Goal: Transaction & Acquisition: Book appointment/travel/reservation

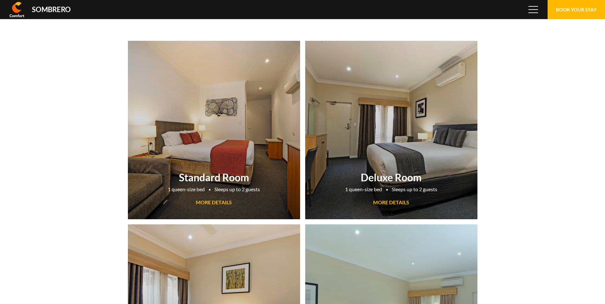
scroll to position [42499, 0]
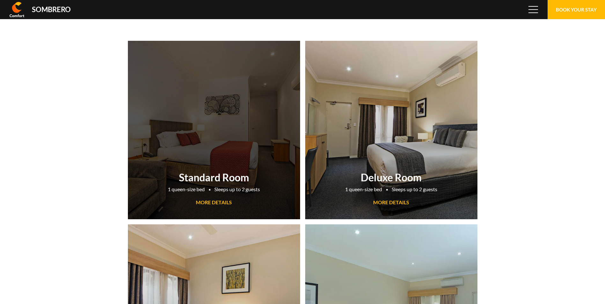
click at [224, 200] on span "MORE DETAILS" at bounding box center [214, 202] width 36 height 6
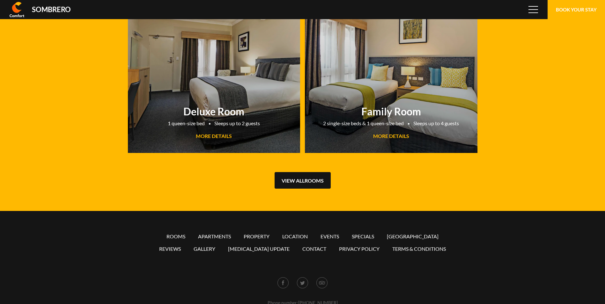
click at [295, 180] on link "View all Rooms" at bounding box center [302, 180] width 56 height 17
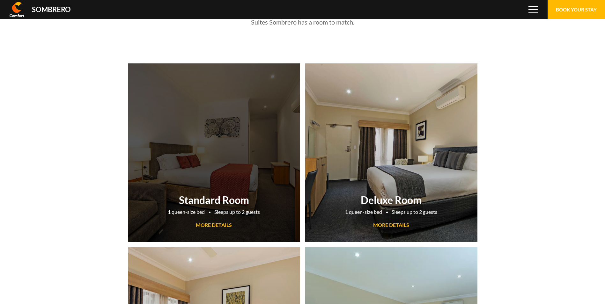
click at [231, 199] on h2 "Standard Room" at bounding box center [214, 200] width 166 height 12
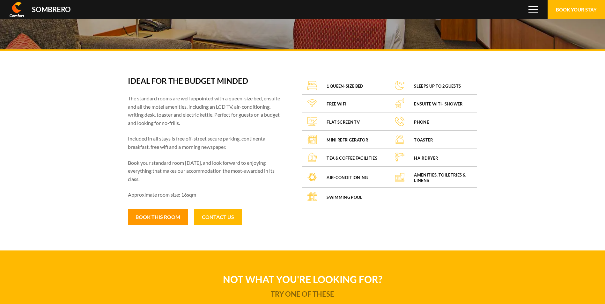
click at [164, 215] on button "Book this room" at bounding box center [158, 217] width 60 height 16
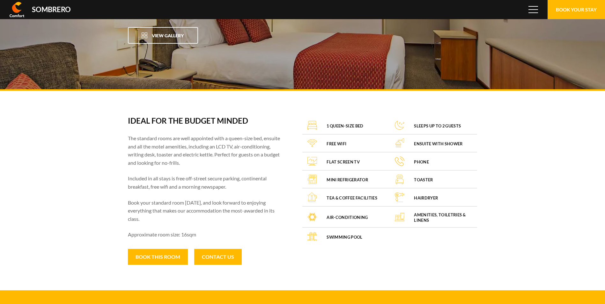
drag, startPoint x: 36, startPoint y: 187, endPoint x: 40, endPoint y: 183, distance: 5.6
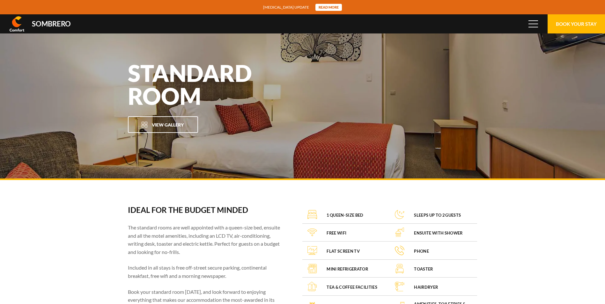
scroll to position [42499, 0]
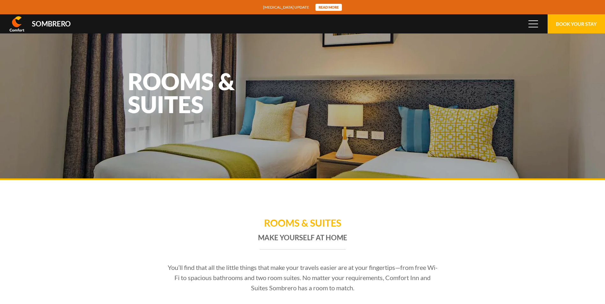
scroll to position [42499, 0]
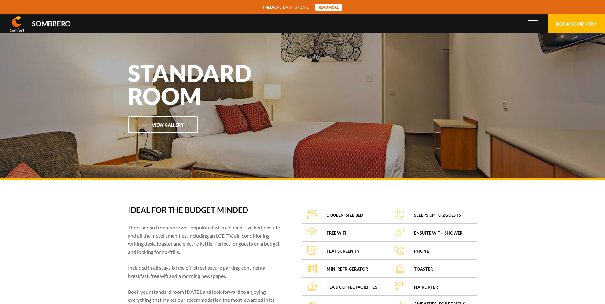
scroll to position [42499, 0]
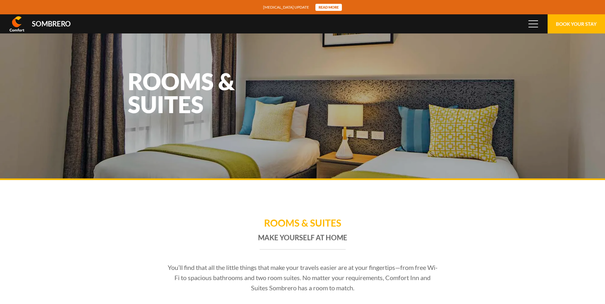
scroll to position [42499, 0]
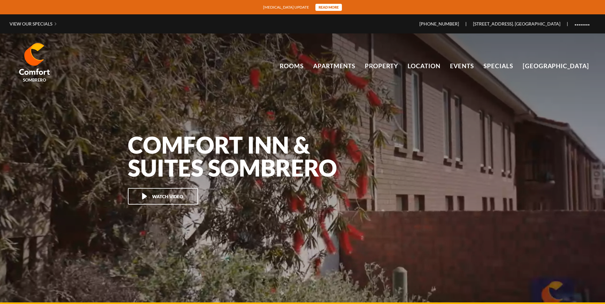
scroll to position [42499, 0]
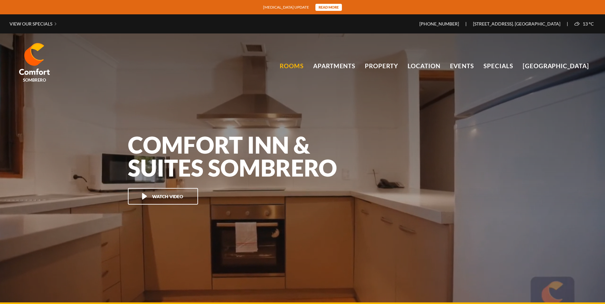
click at [296, 65] on link "Rooms" at bounding box center [292, 66] width 24 height 10
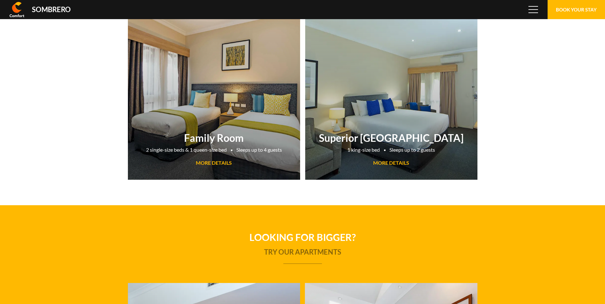
scroll to position [42499, 0]
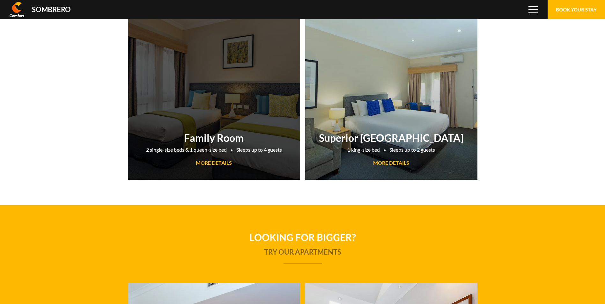
click at [208, 161] on span "MORE DETAILS" at bounding box center [214, 163] width 36 height 6
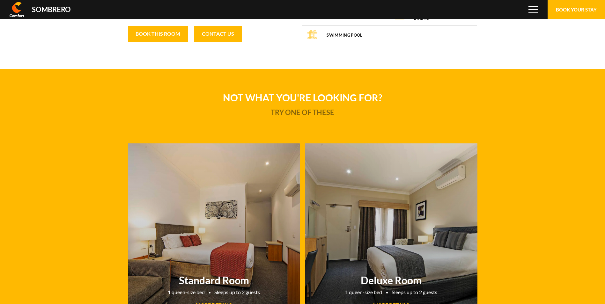
scroll to position [169, 0]
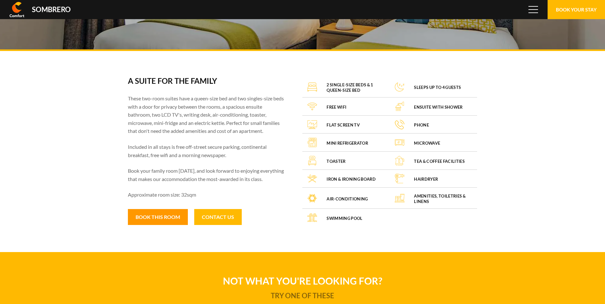
click at [158, 216] on button "Book this room" at bounding box center [158, 217] width 60 height 16
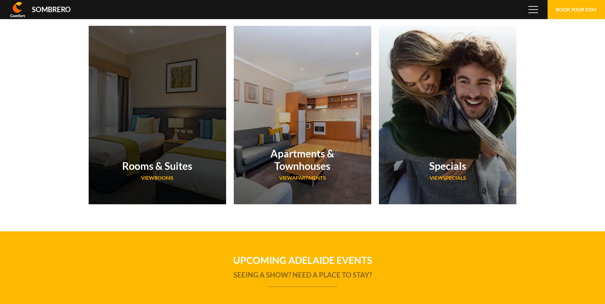
click at [166, 129] on div "Rooms & Suites VIEW Rooms" at bounding box center [157, 115] width 137 height 179
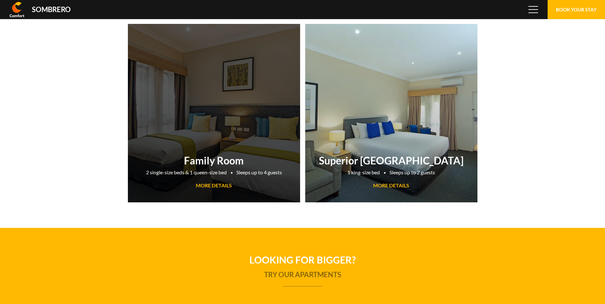
click at [215, 183] on span "MORE DETAILS" at bounding box center [214, 185] width 36 height 6
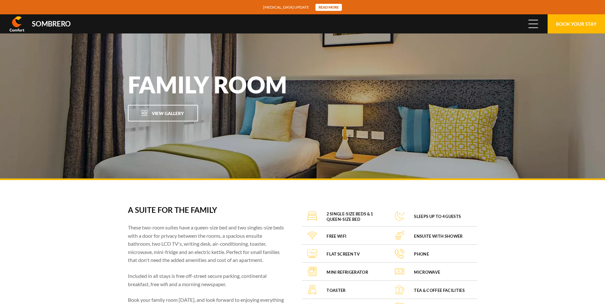
click at [531, 20] on span at bounding box center [533, 20] width 10 height 1
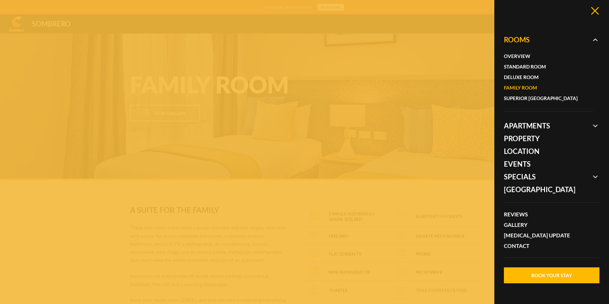
click at [595, 10] on icon at bounding box center [596, 11] width 8 height 8
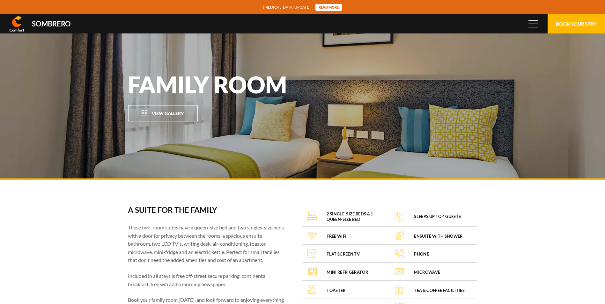
click at [17, 21] on span "Sombrero" at bounding box center [17, 22] width 0 height 7
